Goal: Check status

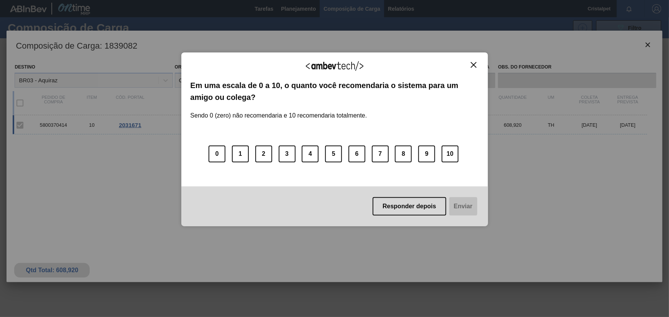
click at [474, 62] on img "Close" at bounding box center [474, 65] width 6 height 6
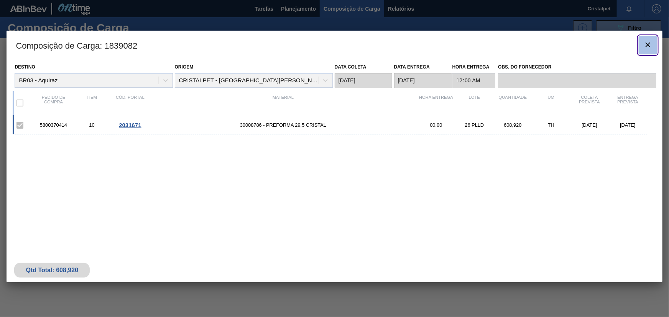
click at [647, 41] on icon "botão de ícone" at bounding box center [647, 44] width 9 height 9
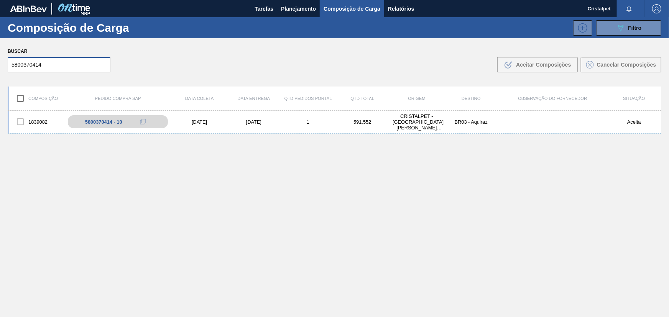
drag, startPoint x: 43, startPoint y: 65, endPoint x: 5, endPoint y: 66, distance: 37.6
click at [5, 66] on div "Buscar 5800370414 .b{fill:var(--color-action-default)} Aceitar Composições Canc…" at bounding box center [334, 59] width 669 height 42
paste input "3700"
type input "5800373700"
click at [251, 121] on div "[DATE]" at bounding box center [254, 122] width 54 height 6
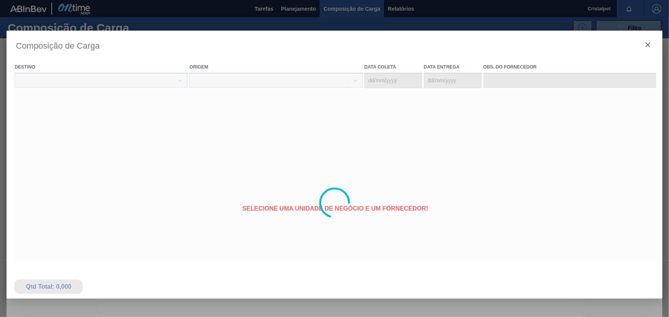
type coleta "[DATE]"
type entrega "[DATE]"
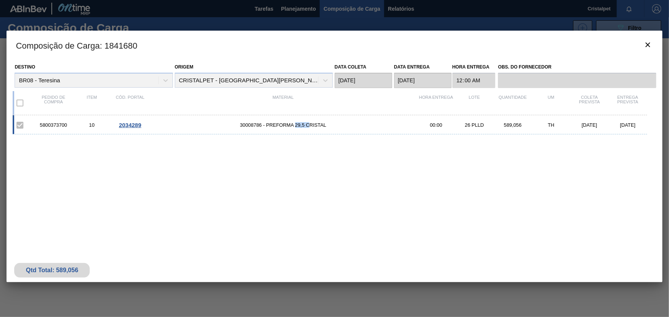
drag, startPoint x: 294, startPoint y: 125, endPoint x: 341, endPoint y: 136, distance: 47.7
click at [311, 127] on span "30008786 - PREFORMA 29,5 CRISTAL" at bounding box center [283, 125] width 268 height 6
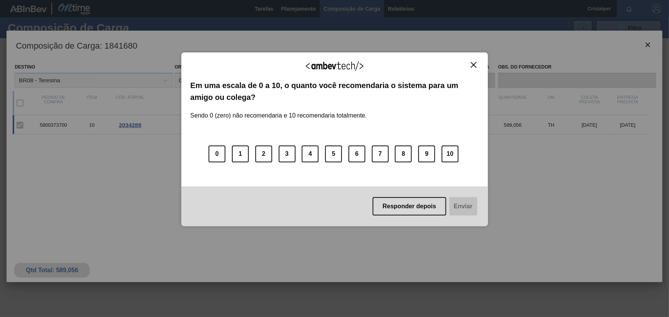
click at [473, 66] on img "Close" at bounding box center [474, 65] width 6 height 6
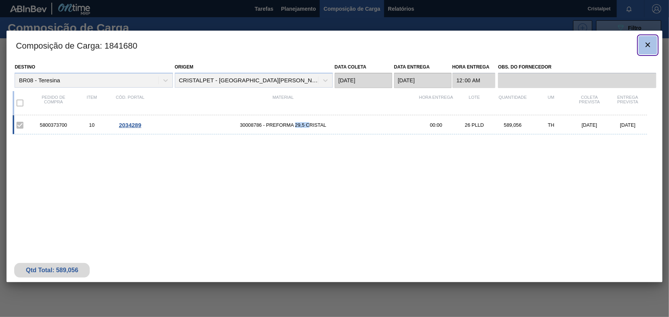
click at [648, 45] on icon "botão de ícone" at bounding box center [648, 45] width 5 height 5
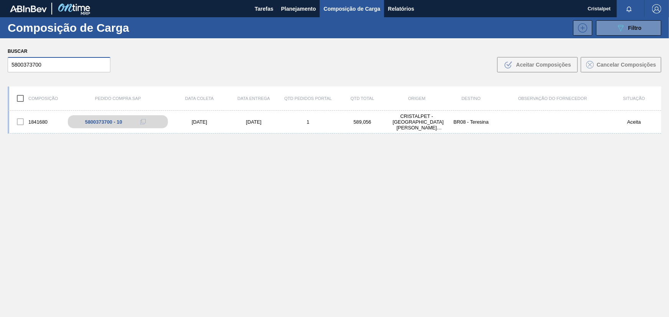
drag, startPoint x: 42, startPoint y: 64, endPoint x: 5, endPoint y: 64, distance: 37.2
click at [5, 64] on div "Buscar 5800373700 .b{fill:var(--color-action-default)} Aceitar Composições Canc…" at bounding box center [334, 59] width 669 height 42
paste input "64435"
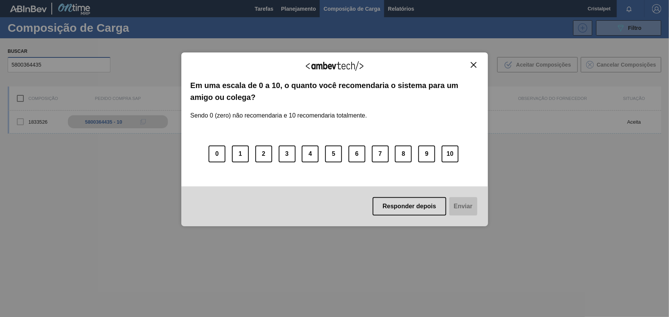
type input "5800364435"
click at [471, 63] on img "Close" at bounding box center [474, 65] width 6 height 6
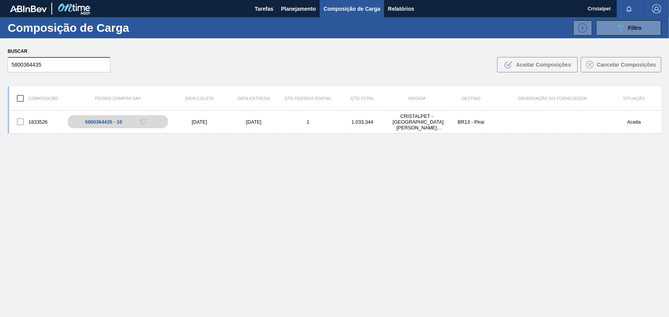
drag, startPoint x: 41, startPoint y: 66, endPoint x: 6, endPoint y: 69, distance: 35.8
click at [6, 68] on div "Buscar 5800364435 .b{fill:var(--color-action-default)} Aceitar Composições Canc…" at bounding box center [334, 59] width 669 height 42
click at [256, 122] on div "[DATE]" at bounding box center [254, 122] width 54 height 6
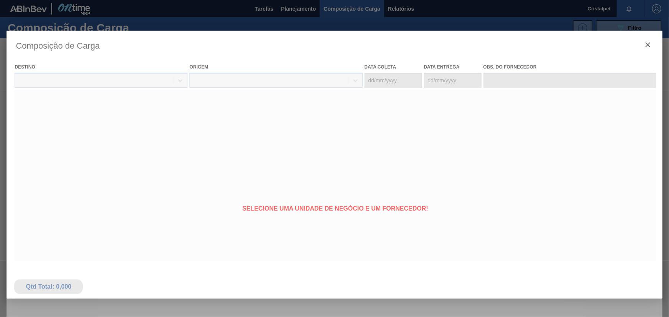
type coleta "[DATE]"
type entrega "[DATE]"
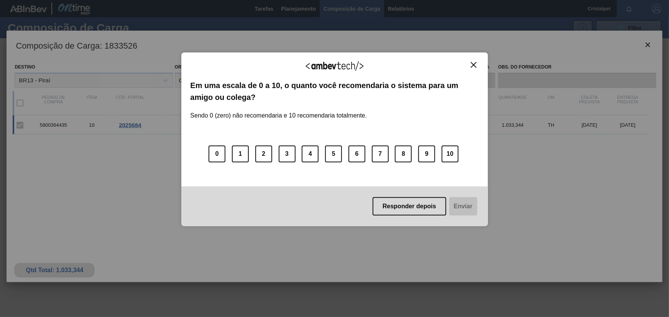
click at [473, 64] on img "Close" at bounding box center [474, 65] width 6 height 6
